Goal: Information Seeking & Learning: Learn about a topic

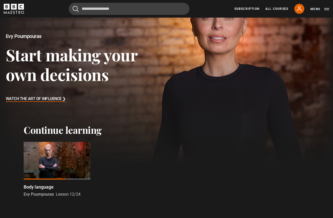
scroll to position [49, 0]
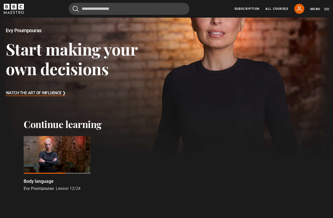
click at [36, 160] on div at bounding box center [57, 155] width 67 height 38
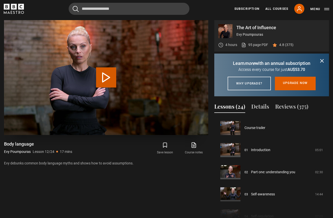
click at [104, 78] on button "Play Lesson Body language" at bounding box center [106, 77] width 20 height 20
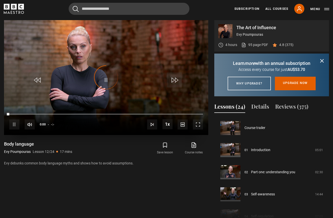
scroll to position [244, 0]
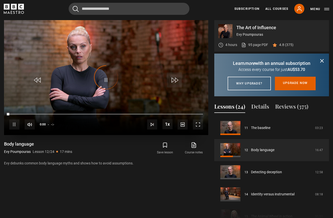
click at [198, 124] on span "Video Player" at bounding box center [198, 125] width 10 height 10
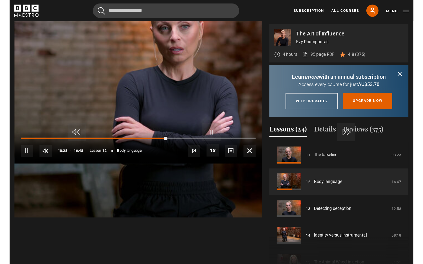
scroll to position [267, 0]
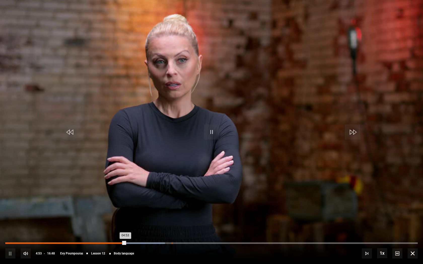
click at [284, 218] on div "Loaded : 38.70% -:- 04:53" at bounding box center [211, 244] width 413 height 2
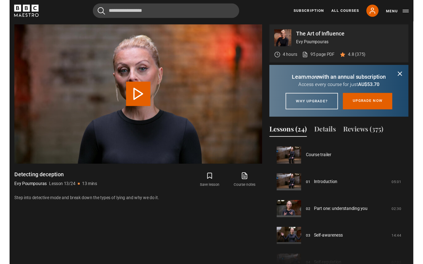
scroll to position [266, 0]
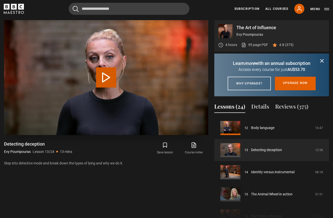
click at [108, 76] on button "Play Lesson Detecting deception" at bounding box center [106, 77] width 20 height 20
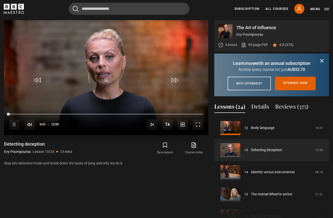
click at [195, 128] on span "Video Player" at bounding box center [198, 125] width 10 height 10
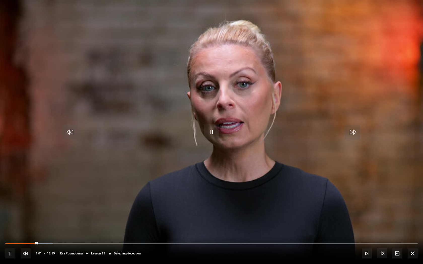
click at [23, 218] on div "10s Skip Back 10 seconds Pause 10s Skip Forward 10 seconds Loaded : 11.56% 01:0…" at bounding box center [211, 250] width 423 height 28
click at [23, 218] on div "10s Skip Back 10 seconds Pause 10s Skip Forward 10 seconds Loaded : 12.19% 01:0…" at bounding box center [211, 250] width 423 height 28
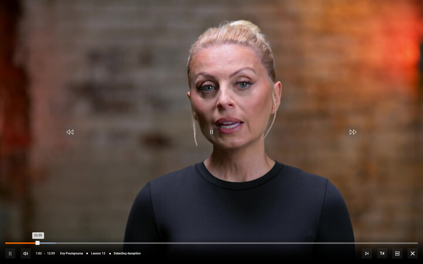
click at [17, 218] on div "00:22" at bounding box center [17, 244] width 1 height 2
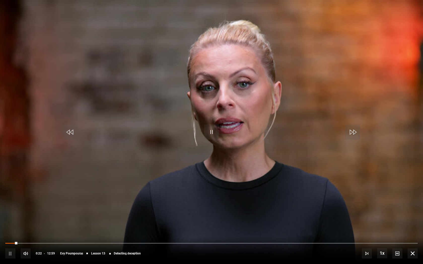
click at [213, 137] on span "Video Player" at bounding box center [211, 132] width 15 height 15
click at [208, 131] on span "Video Player" at bounding box center [211, 132] width 15 height 15
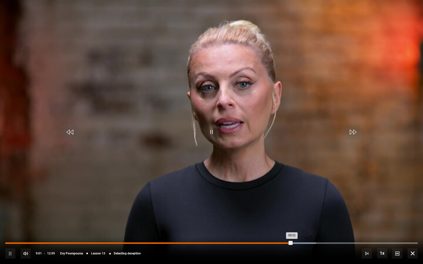
click at [280, 218] on div "Loaded : 75.32% 08:37 09:01" at bounding box center [211, 244] width 413 height 2
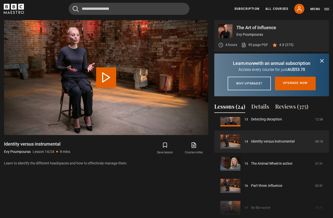
scroll to position [296, 0]
click at [264, 145] on link "Identity versus instrumental" at bounding box center [273, 142] width 44 height 5
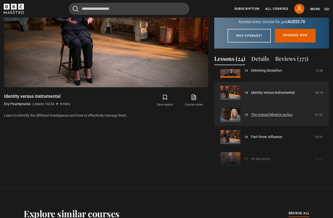
scroll to position [297, 0]
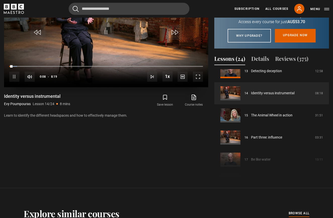
click at [198, 83] on div "10s Skip Back 10 seconds Pause 10s Skip Forward 10 seconds Loaded : 4.01% 0:08 …" at bounding box center [106, 73] width 205 height 28
click at [198, 81] on span "Video Player" at bounding box center [198, 77] width 10 height 10
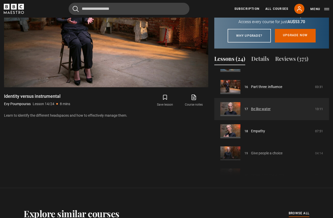
scroll to position [348, 0]
click at [267, 112] on link "Be like water" at bounding box center [261, 108] width 20 height 5
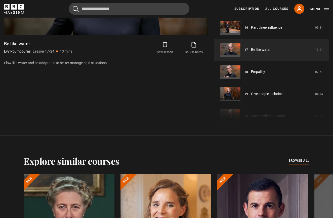
scroll to position [315, 0]
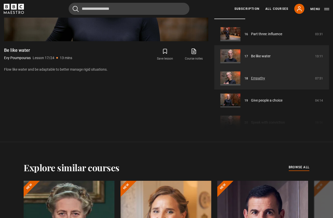
click at [256, 81] on link "Empathy" at bounding box center [258, 78] width 14 height 5
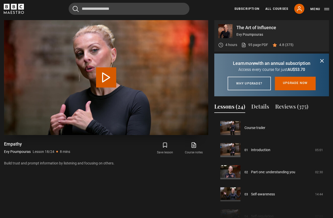
scroll to position [377, 0]
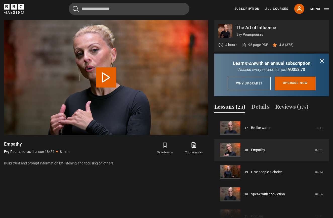
click at [321, 61] on icon "submit" at bounding box center [322, 61] width 6 height 6
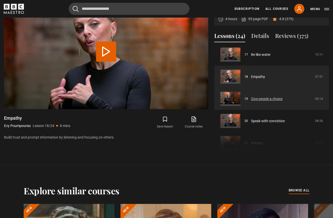
scroll to position [376, 0]
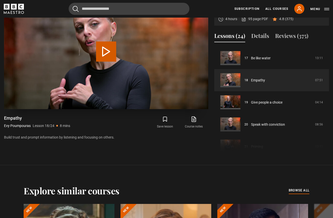
click at [102, 57] on button "Play Lesson Empathy" at bounding box center [106, 52] width 20 height 20
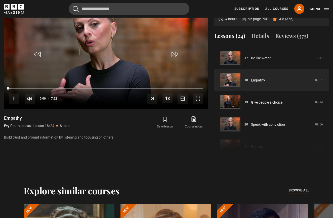
scroll to position [241, 0]
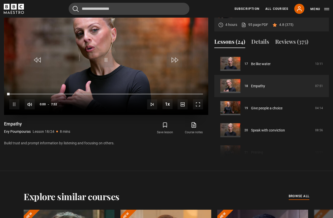
click at [201, 110] on div "10s Skip Back 10 seconds Pause 10s Skip Forward 10 seconds Loaded : 0.00% 0:00 …" at bounding box center [106, 101] width 205 height 28
click at [200, 106] on span "Video Player" at bounding box center [198, 104] width 10 height 10
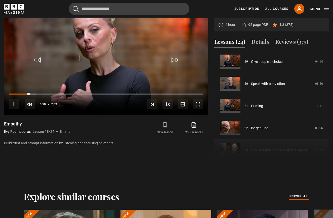
scroll to position [418, 0]
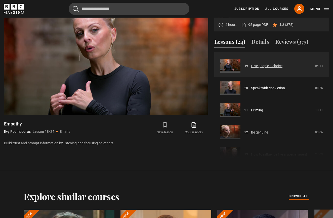
click at [276, 66] on link "Give people a choice" at bounding box center [266, 65] width 31 height 5
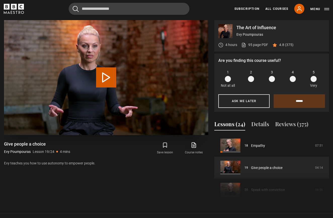
click at [98, 79] on button "Play Lesson Give people a choice" at bounding box center [106, 77] width 20 height 20
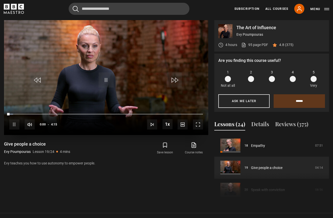
click at [195, 128] on span "Video Player" at bounding box center [198, 125] width 10 height 10
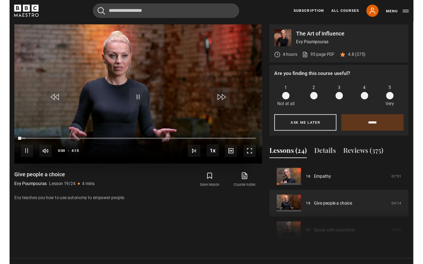
scroll to position [267, 0]
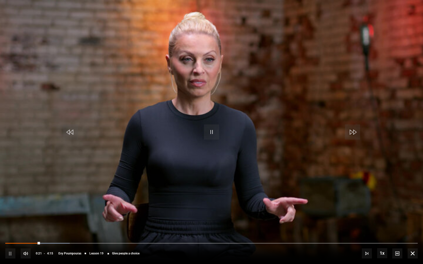
click at [218, 136] on span "Video Player" at bounding box center [211, 132] width 15 height 15
click at [212, 134] on span "Video Player" at bounding box center [211, 132] width 15 height 15
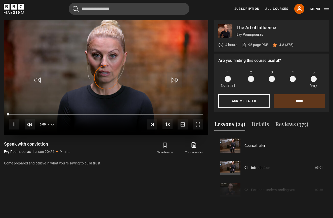
scroll to position [421, 0]
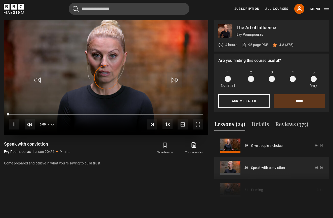
click at [195, 122] on span "Video Player" at bounding box center [198, 125] width 10 height 10
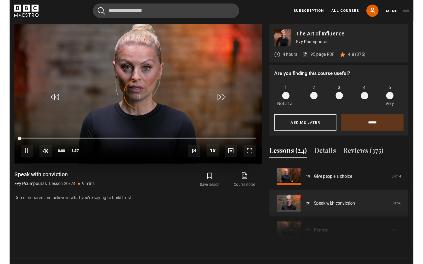
scroll to position [267, 0]
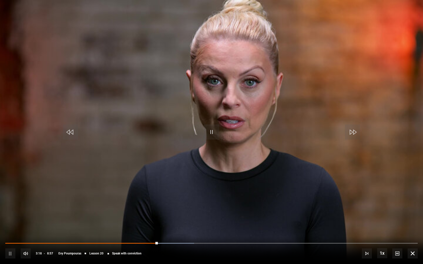
click at [211, 137] on span "Video Player" at bounding box center [211, 132] width 15 height 15
drag, startPoint x: 218, startPoint y: 138, endPoint x: 213, endPoint y: 162, distance: 24.6
click at [213, 162] on video-js "Video Player is loading. Play Lesson Speak with conviction 10s Skip Back 10 sec…" at bounding box center [211, 132] width 423 height 264
click at [213, 162] on video "Video Player" at bounding box center [211, 132] width 423 height 264
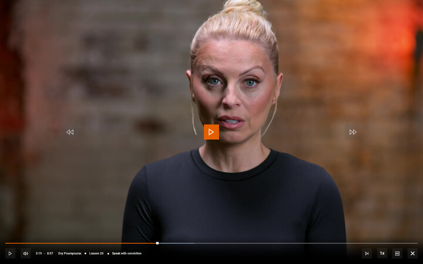
click at [215, 136] on span "Video Player" at bounding box center [211, 132] width 15 height 15
